Goal: Complete application form: Complete application form

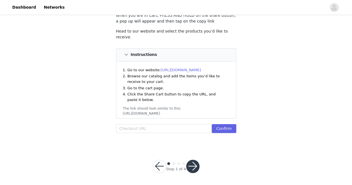
scroll to position [57, 0]
click at [140, 125] on input "text" at bounding box center [164, 128] width 96 height 9
paste input "[URL][DOMAIN_NAME]"
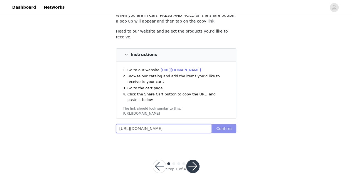
type input "[URL][DOMAIN_NAME]"
click at [221, 127] on button "Confirm" at bounding box center [224, 128] width 24 height 9
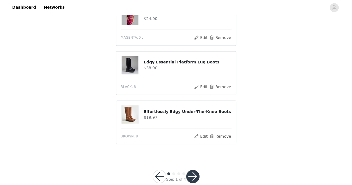
scroll to position [437, 0]
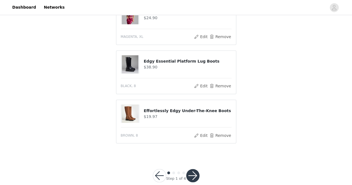
click at [189, 174] on button "button" at bounding box center [192, 175] width 13 height 13
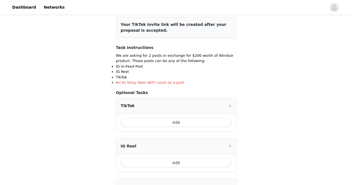
scroll to position [70, 0]
click at [175, 124] on button "Add" at bounding box center [176, 122] width 111 height 9
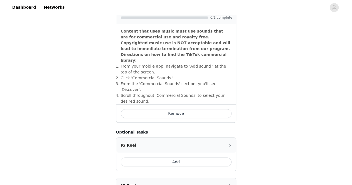
scroll to position [242, 0]
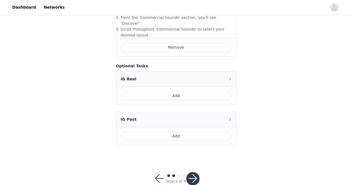
click at [172, 132] on button "Add" at bounding box center [176, 136] width 111 height 9
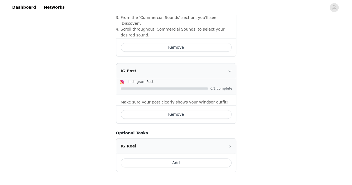
scroll to position [269, 0]
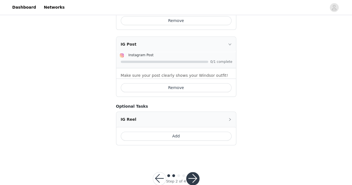
click at [195, 172] on button "button" at bounding box center [192, 178] width 13 height 13
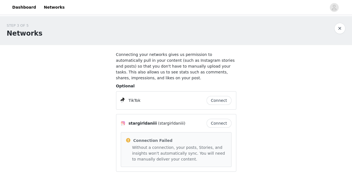
click at [215, 97] on button "Connect" at bounding box center [218, 100] width 25 height 9
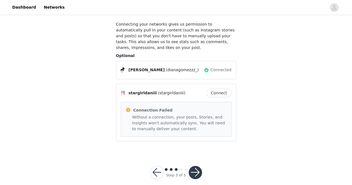
scroll to position [31, 0]
click at [220, 88] on button "Connect" at bounding box center [218, 92] width 25 height 9
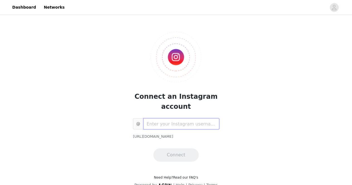
click at [168, 123] on input "text" at bounding box center [181, 123] width 76 height 11
paste input "[URL][DOMAIN_NAME][PERSON_NAME][DOMAIN_NAME]"
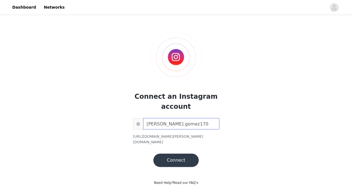
type input "diana.gomez170"
click at [182, 156] on button "Connect" at bounding box center [175, 160] width 45 height 13
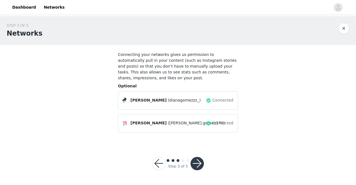
click at [196, 160] on button "button" at bounding box center [196, 163] width 13 height 13
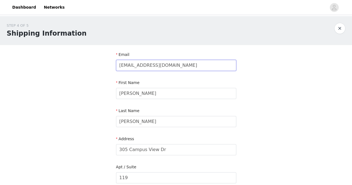
click at [162, 69] on input "rielyn28@gmail.com" at bounding box center [176, 65] width 120 height 11
type input "r"
type input "diagomez117@gmail.com"
type input "7606701796"
click at [140, 95] on input "Rielyn" at bounding box center [176, 93] width 120 height 11
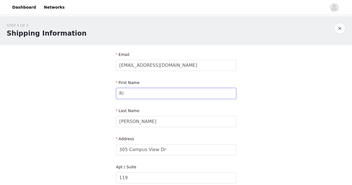
type input "R"
type input "Diana"
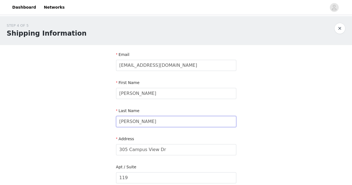
drag, startPoint x: 135, startPoint y: 123, endPoint x: 108, endPoint y: 125, distance: 27.3
click at [108, 125] on div "STEP 4 OF 5 Shipping Information Email diagomez117@gmail.com First Name Diana L…" at bounding box center [176, 177] width 352 height 323
type input "Gomez"
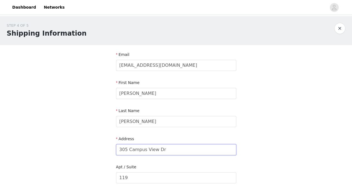
click at [152, 151] on input "305 Campus View Dr" at bounding box center [176, 149] width 120 height 11
drag, startPoint x: 172, startPoint y: 151, endPoint x: 98, endPoint y: 148, distance: 74.3
click at [98, 148] on div "STEP 4 OF 5 Shipping Information Email diagomez117@gmail.com First Name Diana L…" at bounding box center [176, 177] width 352 height 323
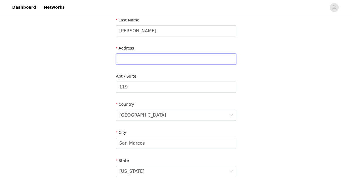
scroll to position [91, 0]
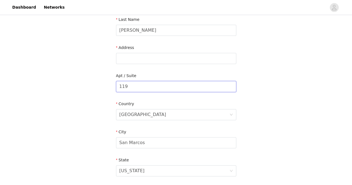
drag, startPoint x: 134, startPoint y: 85, endPoint x: 101, endPoint y: 92, distance: 33.8
click at [101, 92] on div "STEP 4 OF 5 Shipping Information Email diagomez117@gmail.com First Name Diana L…" at bounding box center [176, 86] width 352 height 323
drag, startPoint x: 156, startPoint y: 146, endPoint x: 89, endPoint y: 144, distance: 67.3
click at [89, 144] on div "STEP 4 OF 5 Shipping Information Email diagomez117@gmail.com First Name Diana L…" at bounding box center [176, 86] width 352 height 323
type input "Escondido"
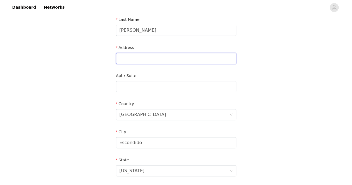
click at [132, 60] on input "text" at bounding box center [176, 58] width 120 height 11
type input "938 N fig st #10"
click at [127, 84] on input "text" at bounding box center [176, 86] width 120 height 11
type input "unit 10"
drag, startPoint x: 151, startPoint y: 60, endPoint x: 142, endPoint y: 60, distance: 9.2
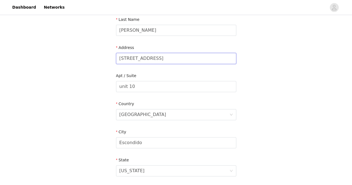
click at [142, 60] on input "938 N fig st #10" at bounding box center [176, 58] width 120 height 11
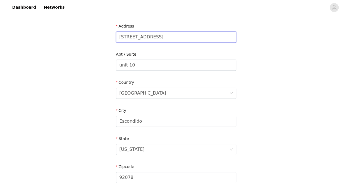
scroll to position [117, 0]
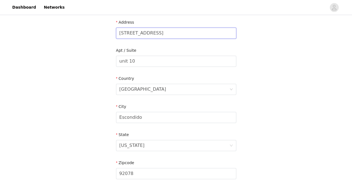
click at [140, 35] on input "938 N fig st" at bounding box center [176, 33] width 120 height 11
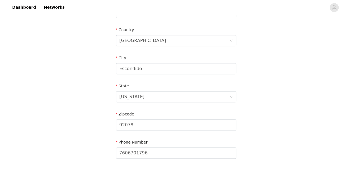
scroll to position [194, 0]
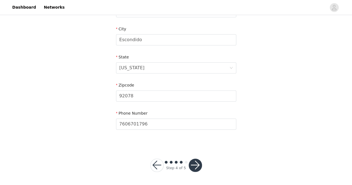
type input "938 N fig St"
click at [196, 165] on button "button" at bounding box center [195, 165] width 13 height 13
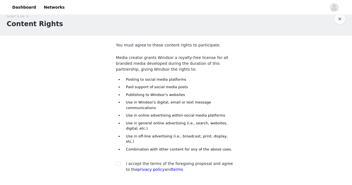
scroll to position [10, 0]
click at [122, 160] on div at bounding box center [120, 163] width 8 height 6
click at [120, 160] on div at bounding box center [120, 163] width 8 height 6
click at [118, 161] on input "checkbox" at bounding box center [118, 163] width 4 height 4
checkbox input "true"
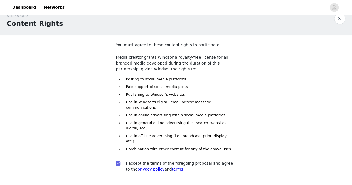
scroll to position [36, 0]
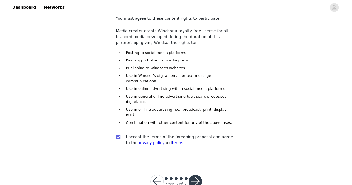
click at [193, 175] on button "button" at bounding box center [195, 181] width 13 height 13
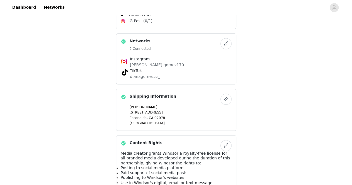
scroll to position [350, 0]
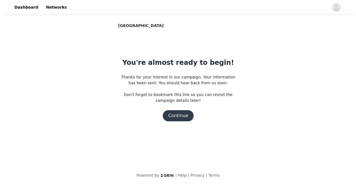
scroll to position [0, 0]
click at [178, 113] on button "Continue" at bounding box center [177, 115] width 31 height 11
